Goal: Transaction & Acquisition: Book appointment/travel/reservation

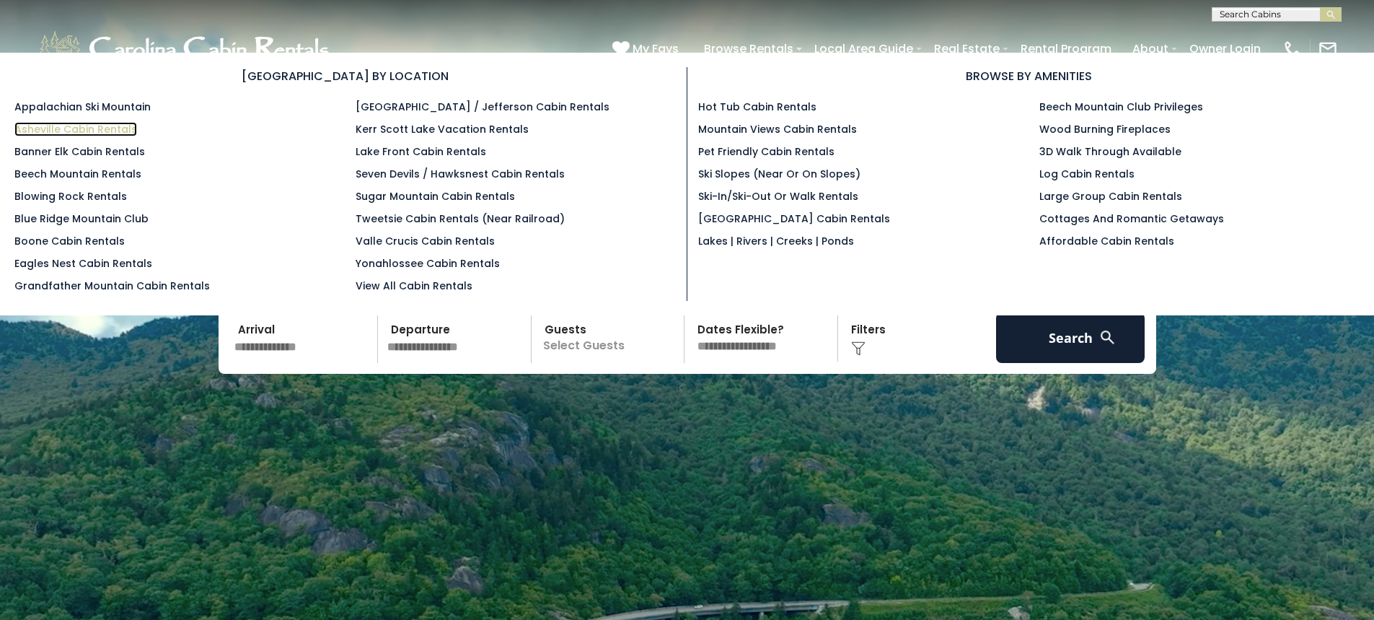
click at [56, 126] on link "Asheville Cabin Rentals" at bounding box center [75, 129] width 123 height 14
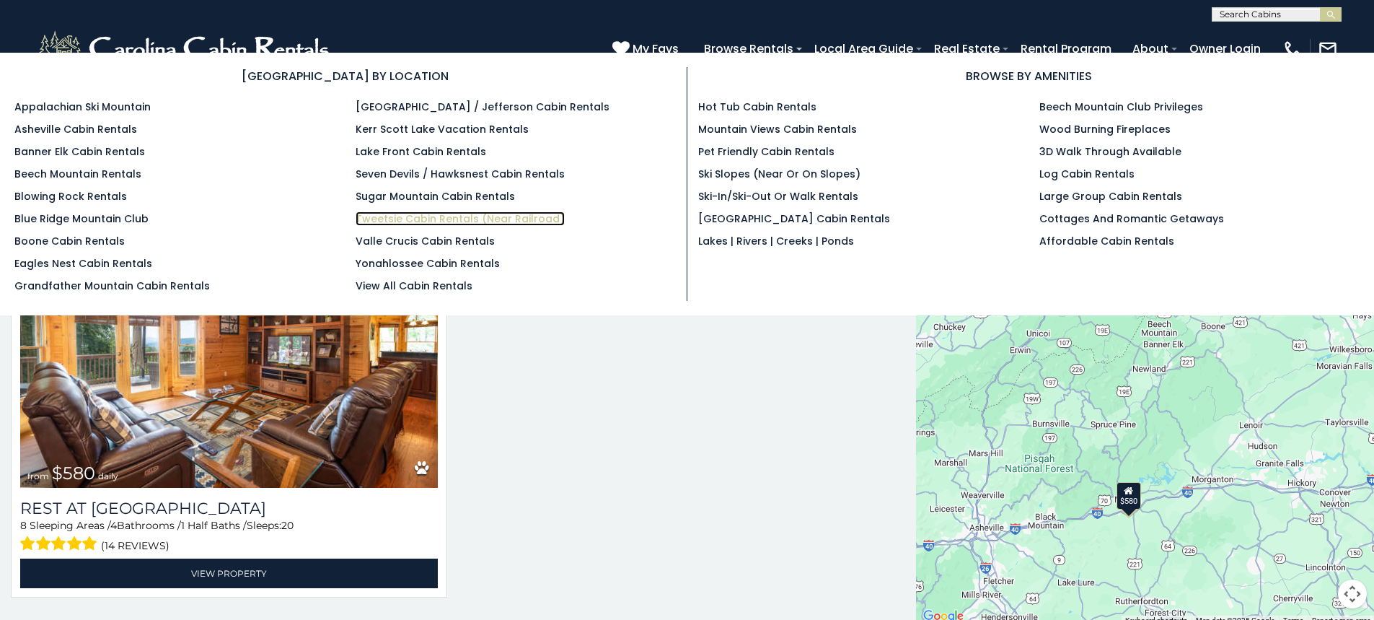
click at [423, 214] on link "Tweetsie Cabin Rentals (Near Railroad)" at bounding box center [460, 218] width 209 height 14
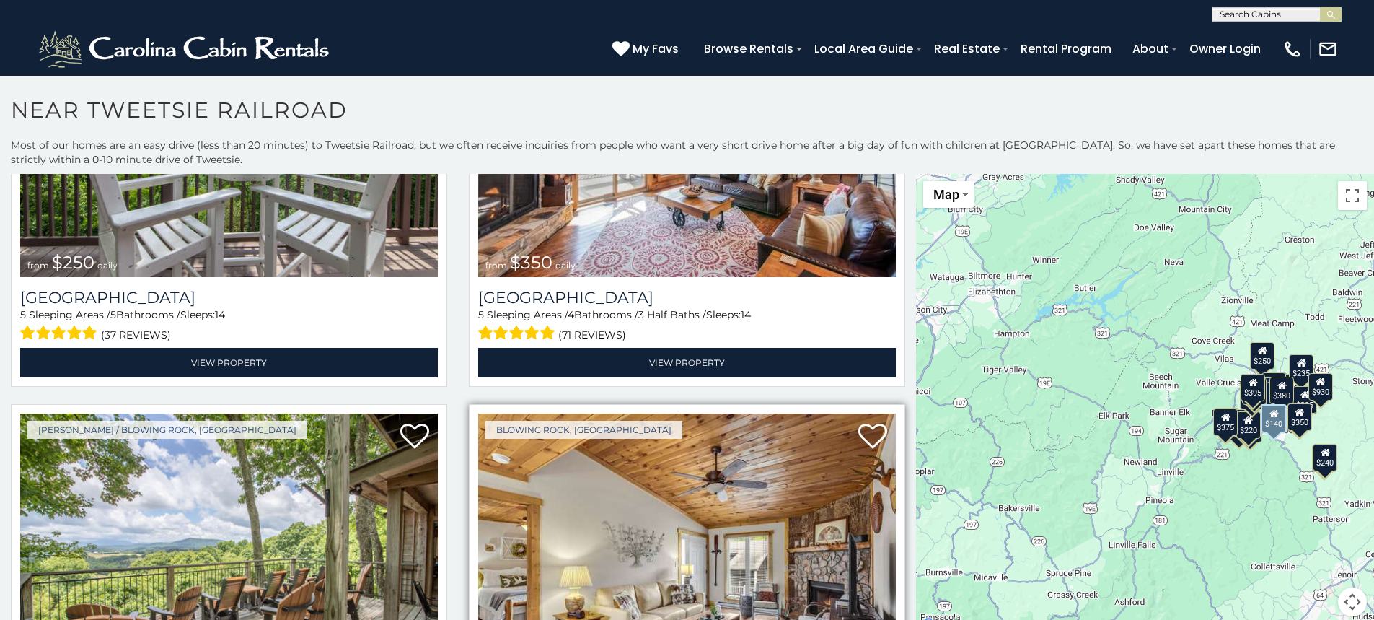
scroll to position [1731, 0]
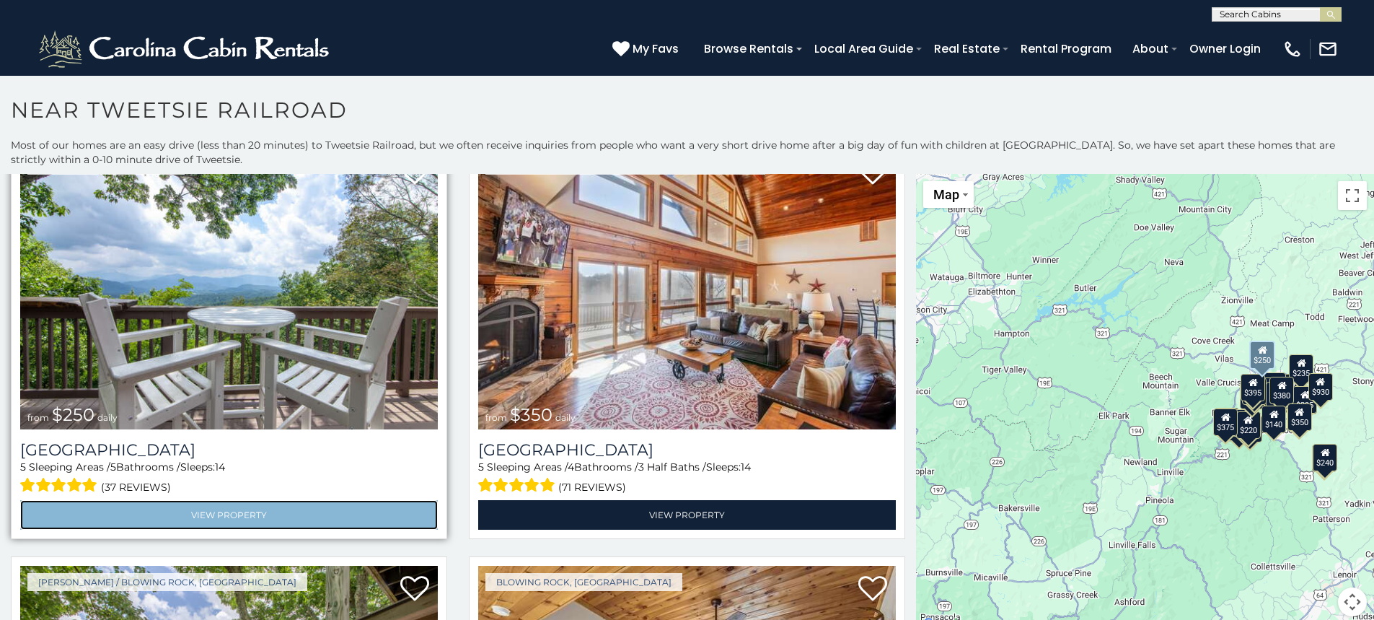
click at [207, 500] on link "View Property" at bounding box center [229, 515] width 418 height 30
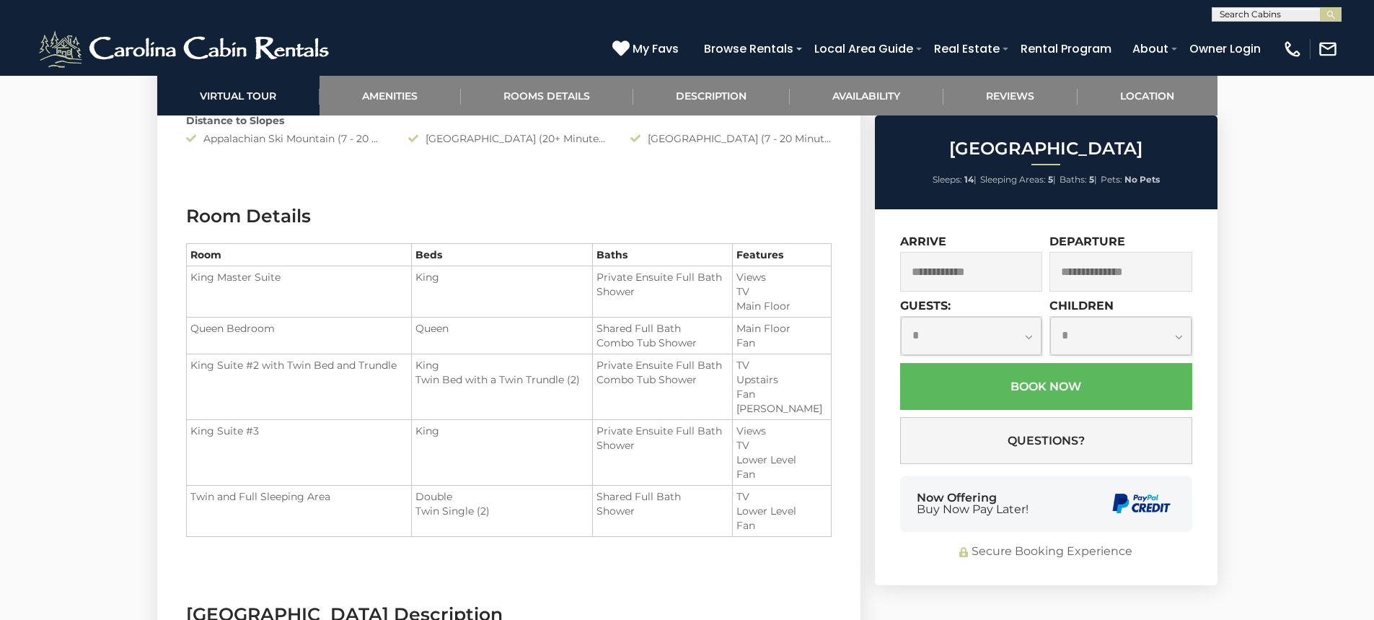
scroll to position [1659, 0]
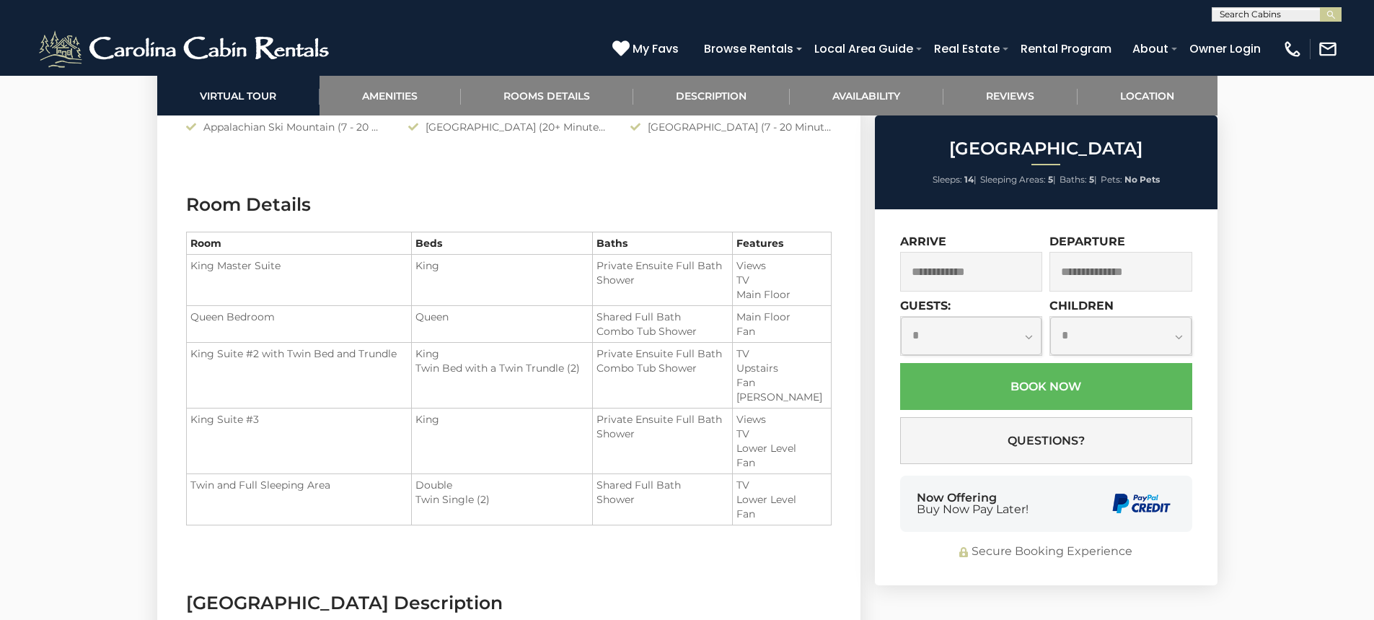
click at [1009, 265] on input "text" at bounding box center [971, 272] width 143 height 40
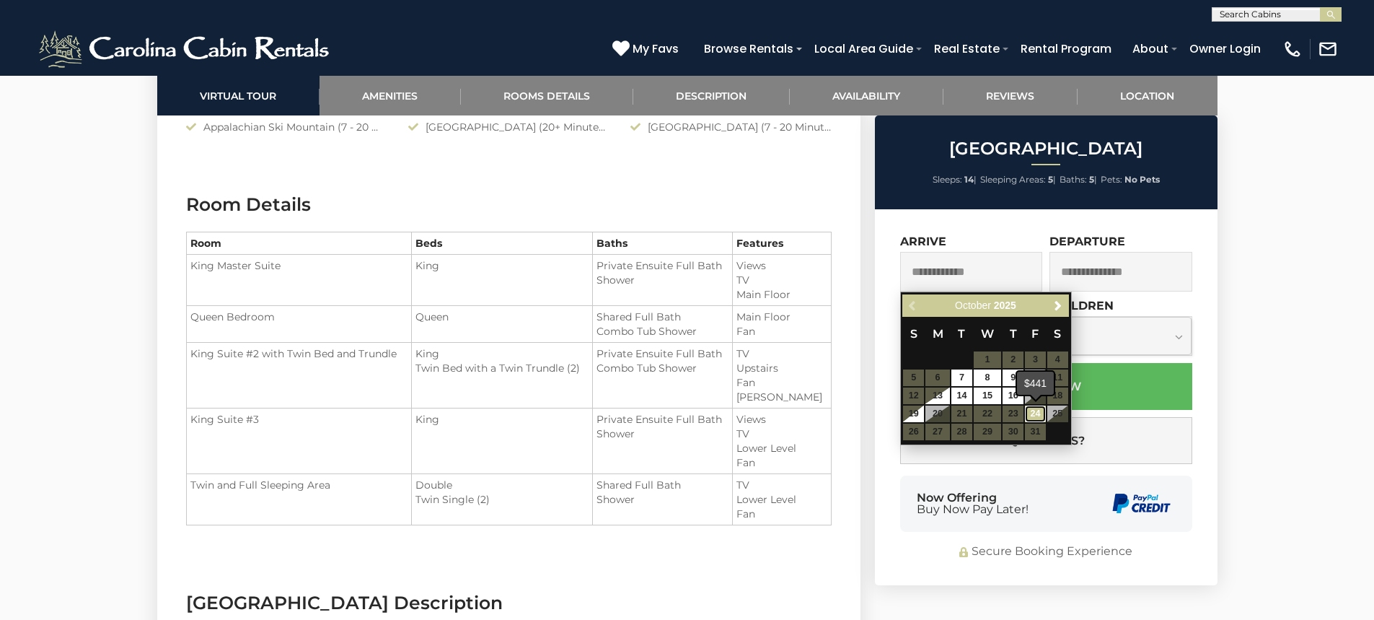
click at [1038, 413] on link "24" at bounding box center [1035, 413] width 21 height 17
type input "**********"
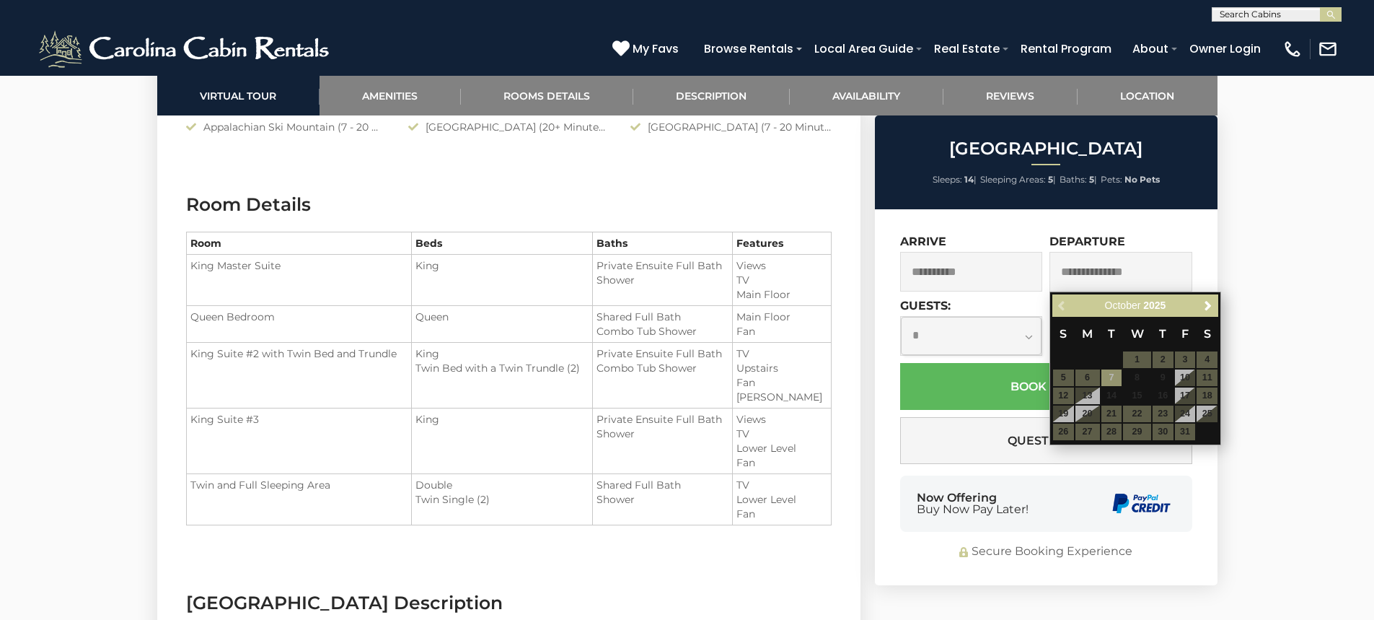
click at [1145, 277] on input "text" at bounding box center [1121, 272] width 143 height 40
click at [1153, 283] on input "text" at bounding box center [1121, 272] width 143 height 40
click at [1213, 414] on table "S M T W T F S 1 2 3 4 5 6 7 8 9 10 11 12 13 14 15 16 17 18 19 20 21 22 23 24 25…" at bounding box center [1136, 379] width 166 height 124
click at [1057, 431] on table "S M T W T F S 1 2 3 4 5 6 7 8 9 10 11 12 13 14 15 16 17 18 19 20 21 22 23 24 25…" at bounding box center [1136, 379] width 166 height 124
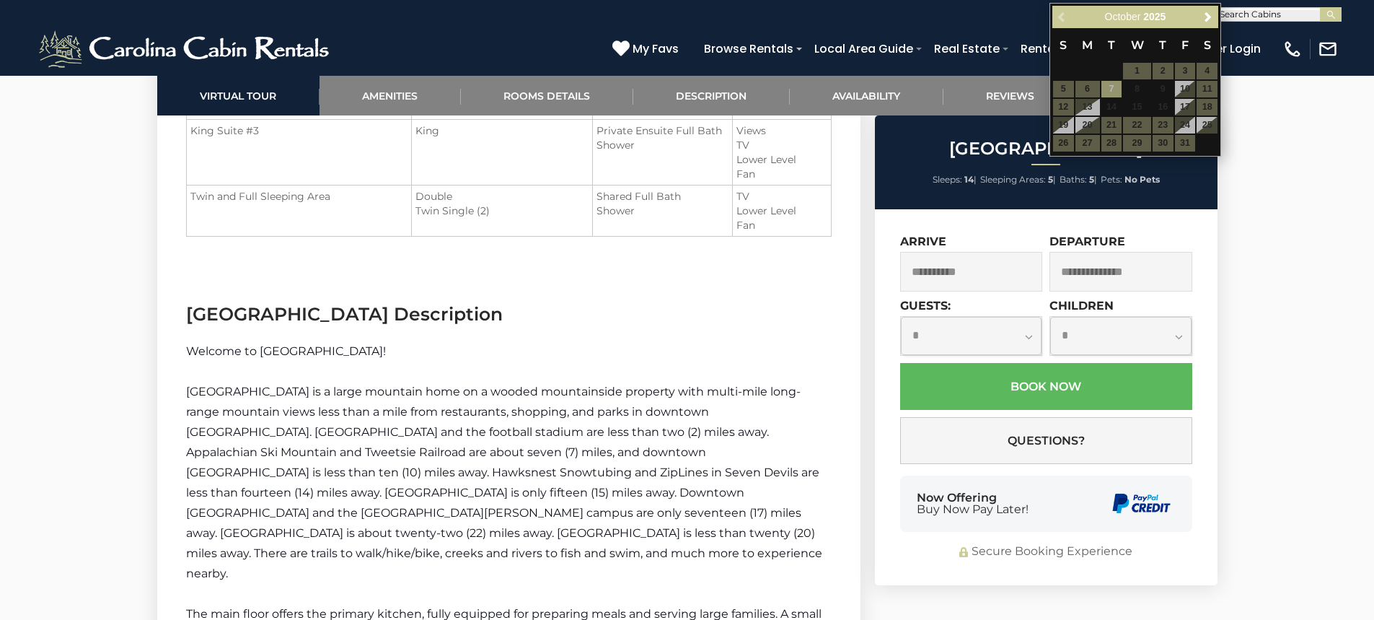
scroll to position [1876, 0]
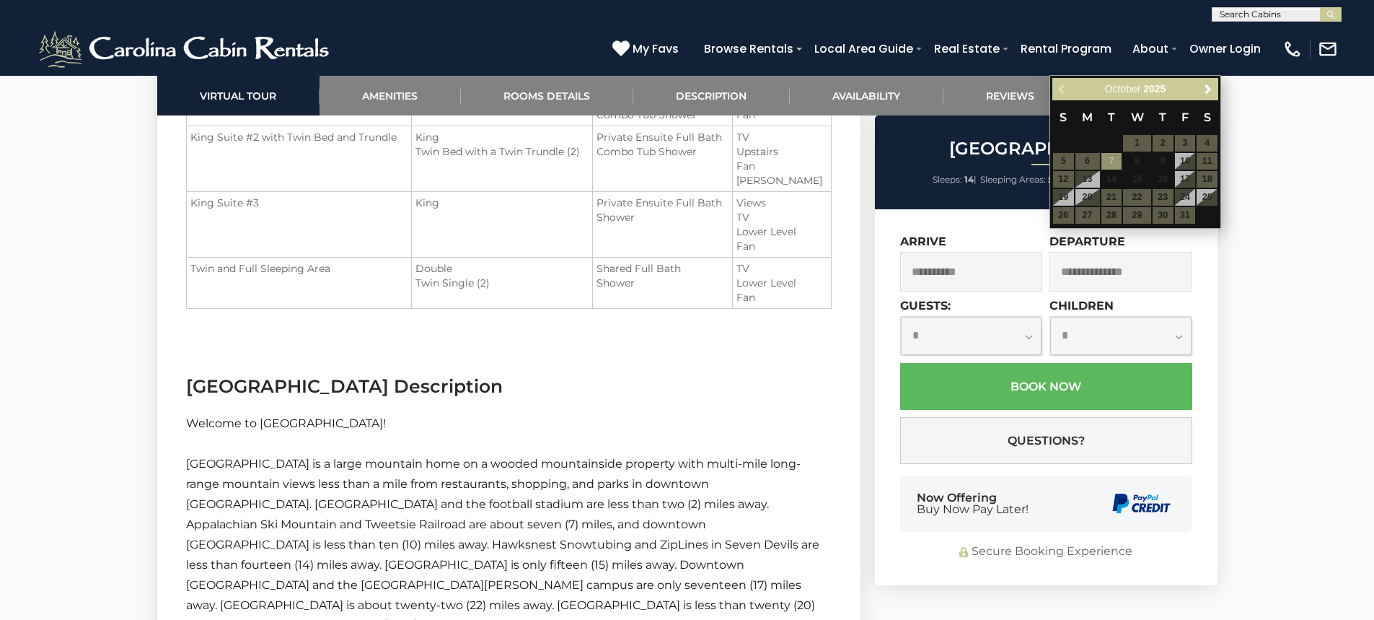
click at [1062, 221] on table "S M T W T F S 1 2 3 4 5 6 7 8 9 10 11 12 13 14 15 16 17 18 19 20 21 22 23 24 25…" at bounding box center [1136, 162] width 166 height 124
click at [1122, 268] on input "text" at bounding box center [1121, 272] width 143 height 40
click at [1147, 268] on input "text" at bounding box center [1121, 272] width 143 height 40
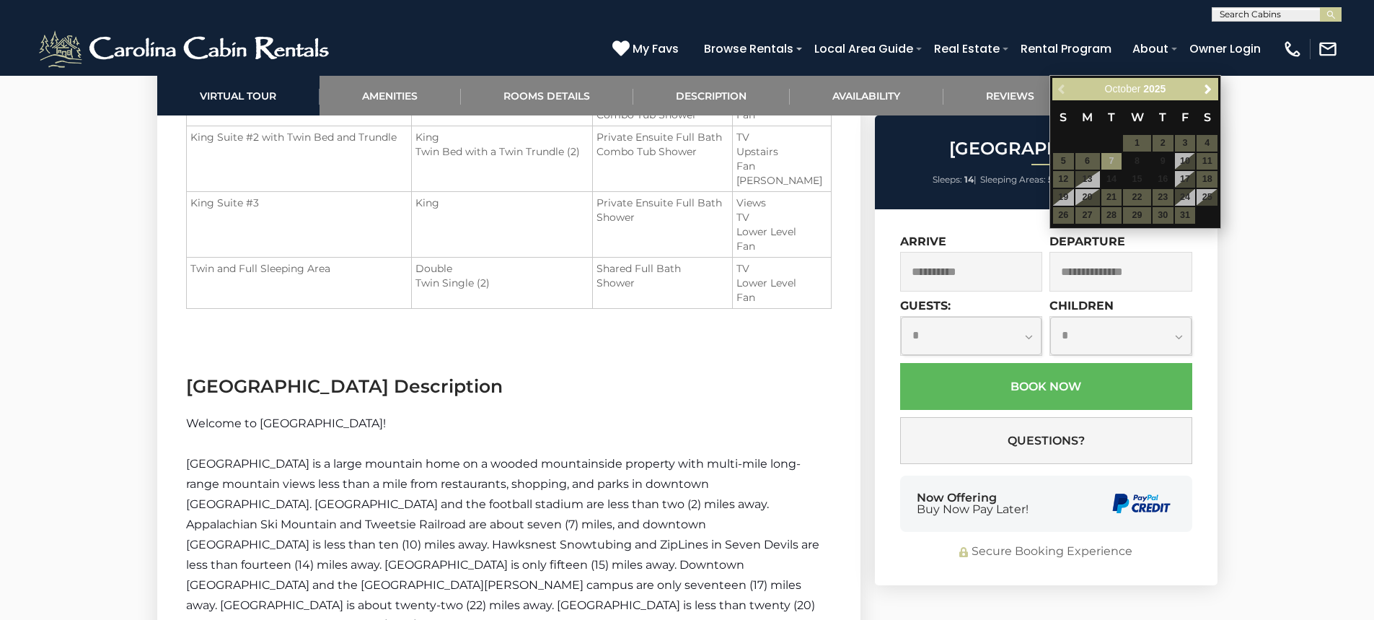
click at [1063, 214] on table "S M T W T F S 1 2 3 4 5 6 7 8 9 10 11 12 13 14 15 16 17 18 19 20 21 22 23 24 25…" at bounding box center [1136, 162] width 166 height 124
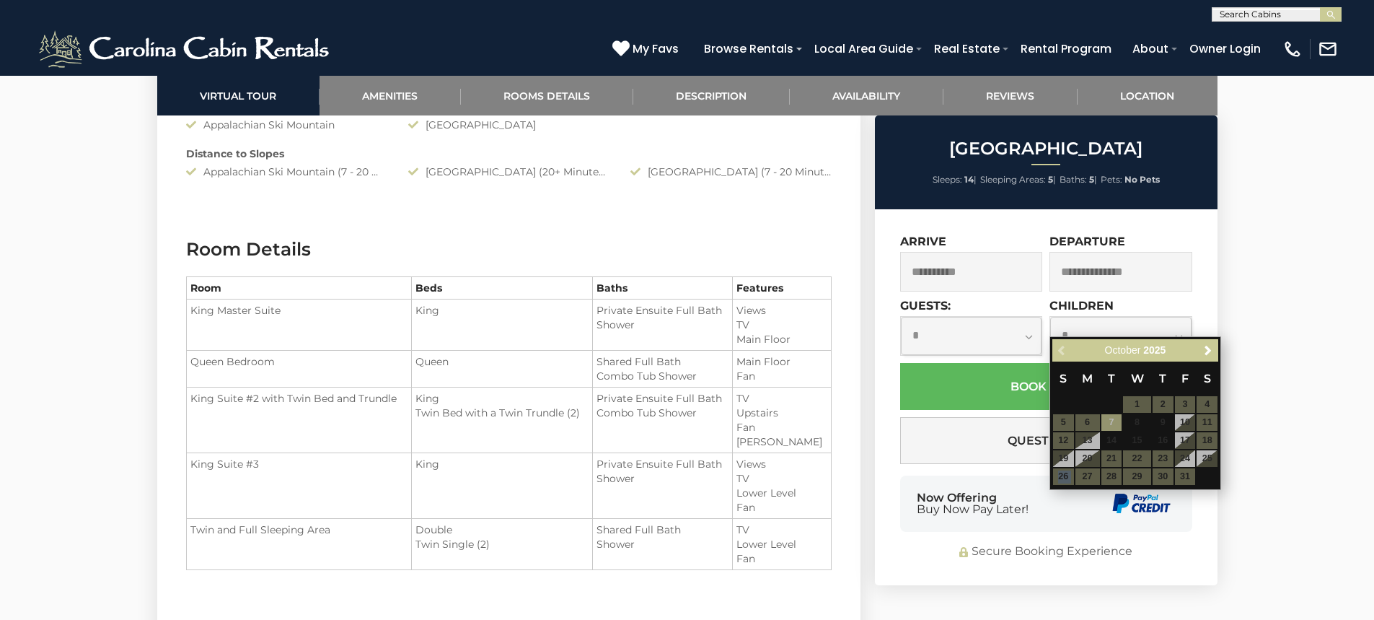
scroll to position [1443, 0]
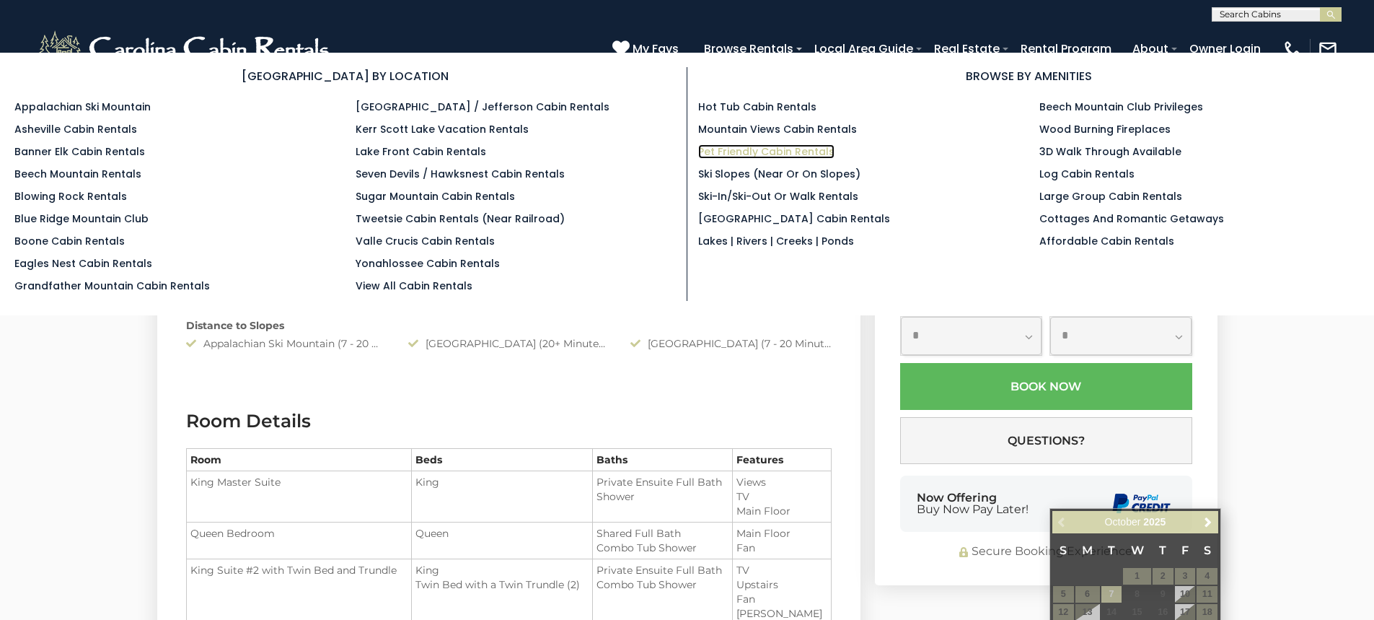
click at [752, 149] on link "Pet Friendly Cabin Rentals" at bounding box center [766, 151] width 136 height 14
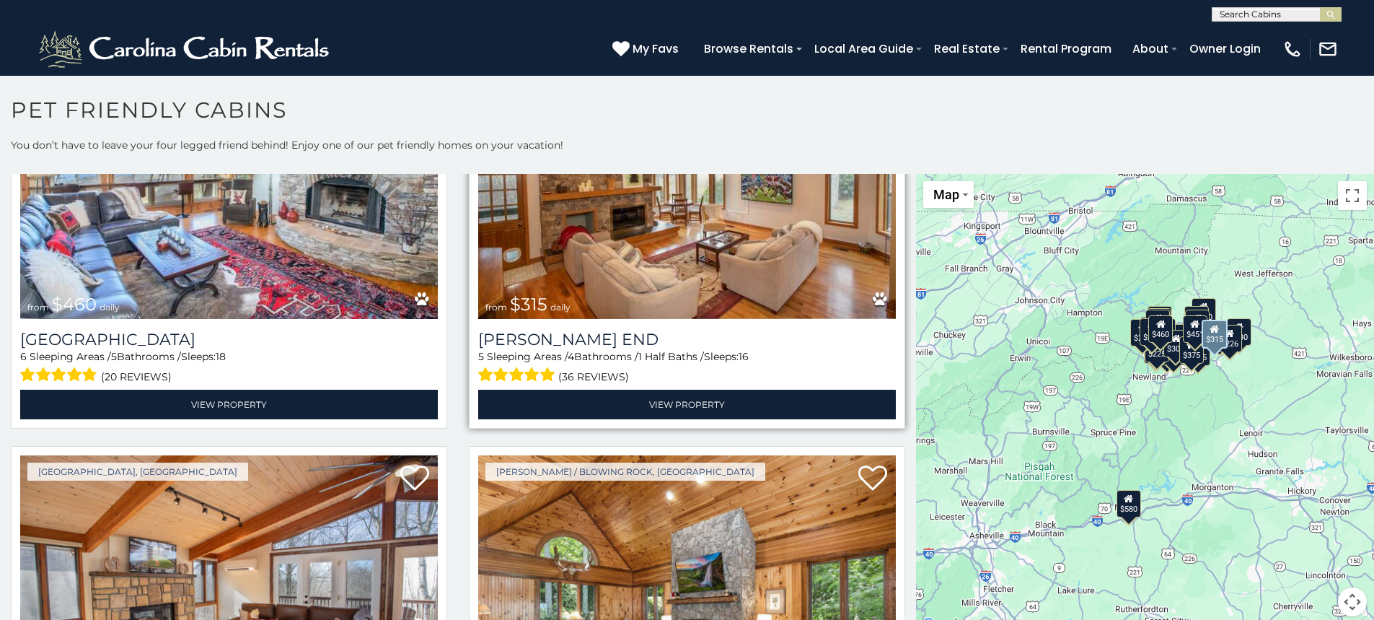
scroll to position [1010, 0]
click at [623, 210] on img at bounding box center [687, 178] width 418 height 280
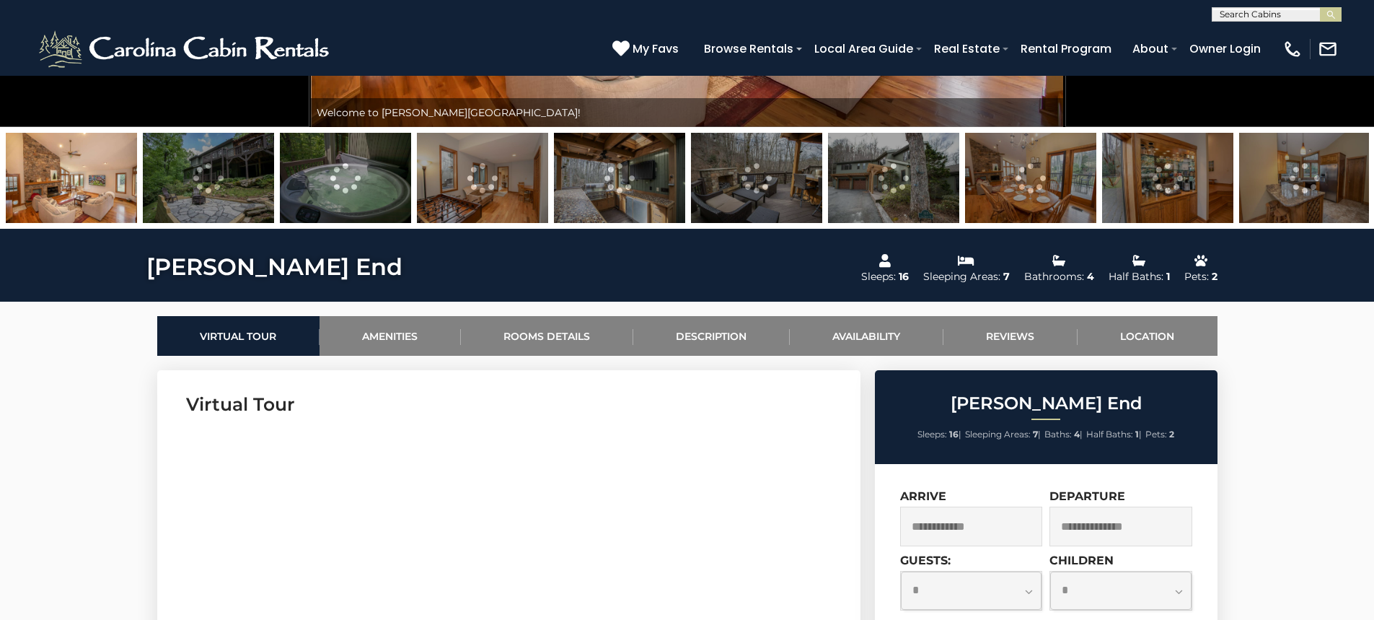
scroll to position [577, 0]
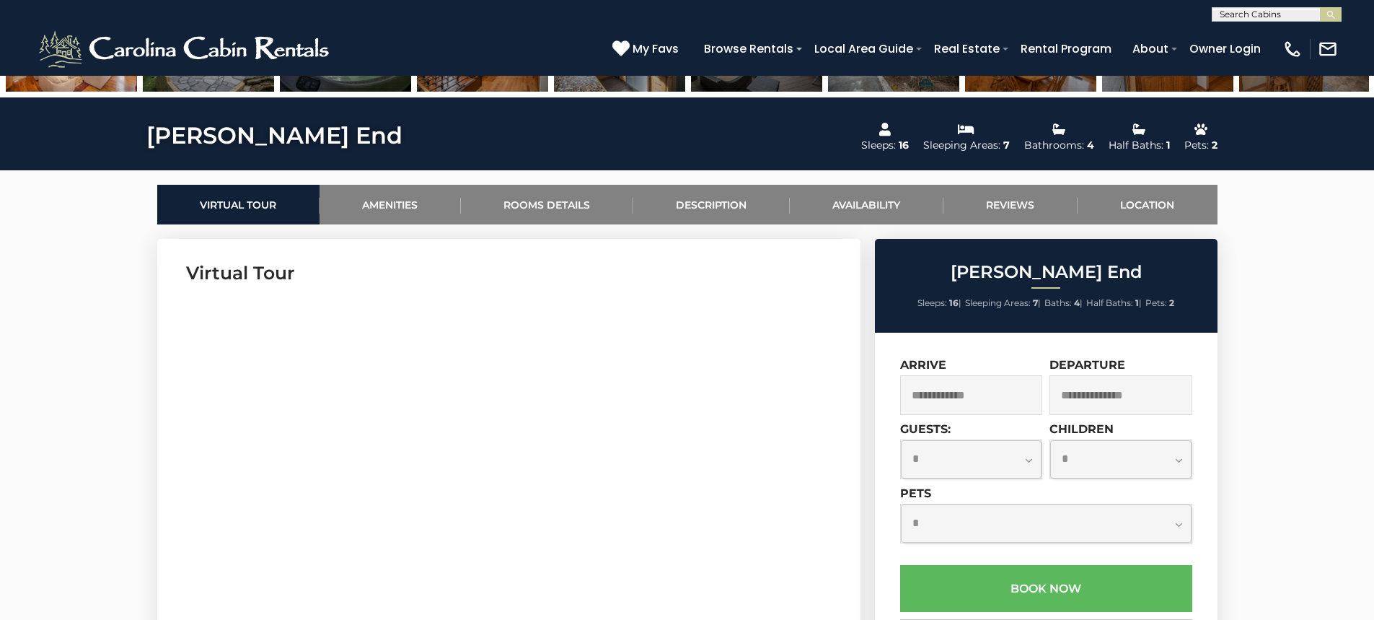
click at [985, 391] on input "text" at bounding box center [971, 395] width 143 height 40
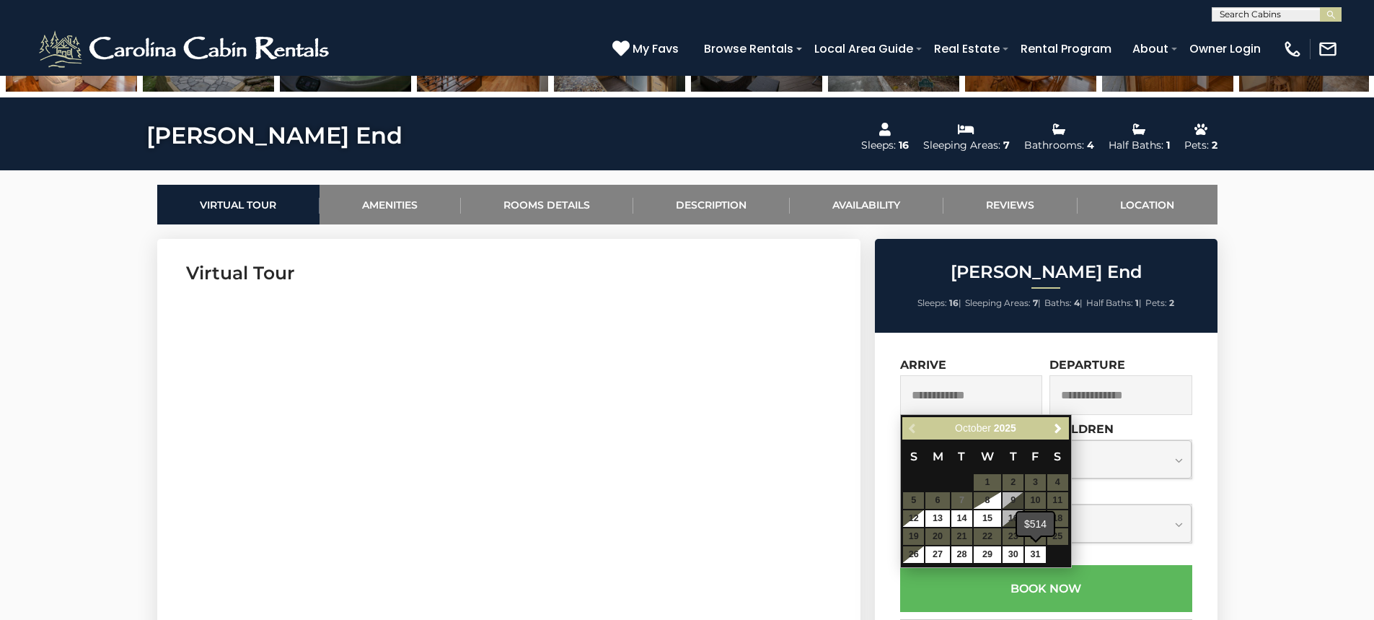
click at [1037, 537] on span at bounding box center [1036, 538] width 12 height 6
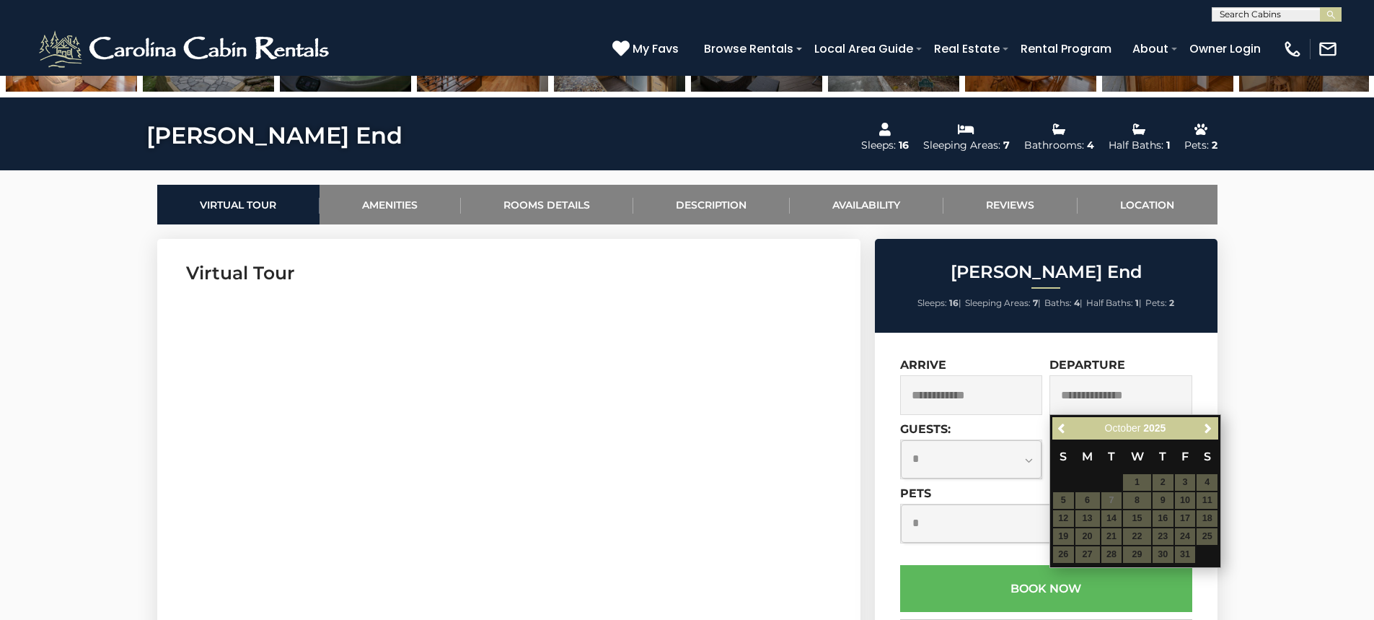
click at [1186, 535] on table "S M T W T F S 1 2 3 4 5 6 7 8 9 10 11 12 13 14 15 16 17 18 19 20 21 22 23 24 25…" at bounding box center [1136, 501] width 166 height 124
click at [1149, 390] on input "text" at bounding box center [1121, 395] width 143 height 40
